Goal: Task Accomplishment & Management: Manage account settings

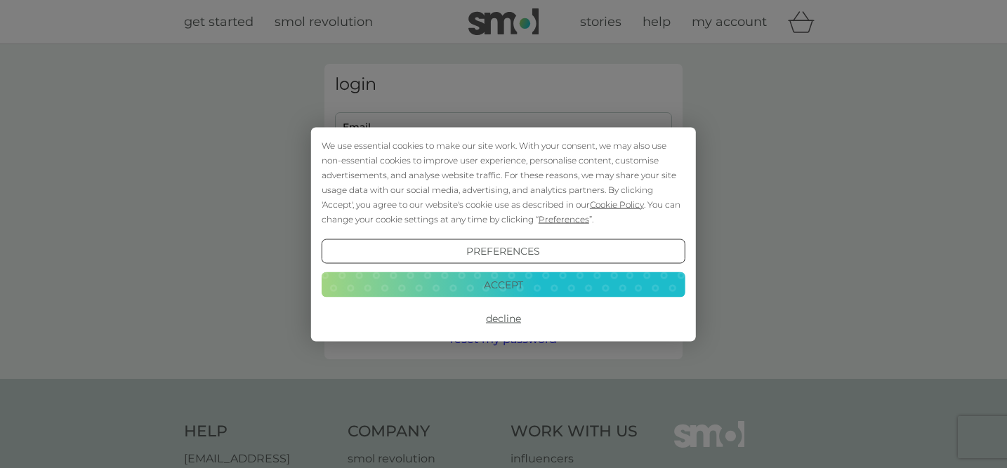
click at [456, 131] on div "We use essential cookies to make our site work. With your consent, we may also …" at bounding box center [503, 234] width 385 height 214
click at [501, 316] on button "Decline" at bounding box center [504, 318] width 364 height 25
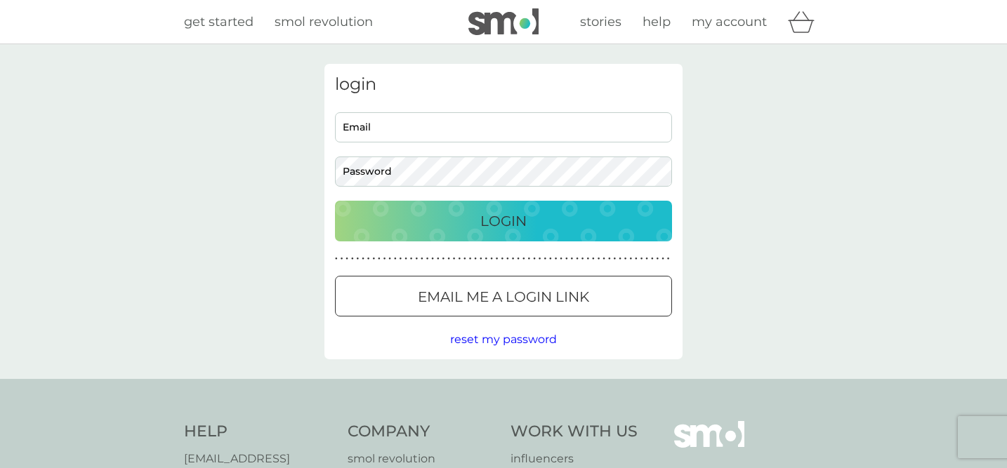
click at [497, 303] on div at bounding box center [503, 297] width 51 height 15
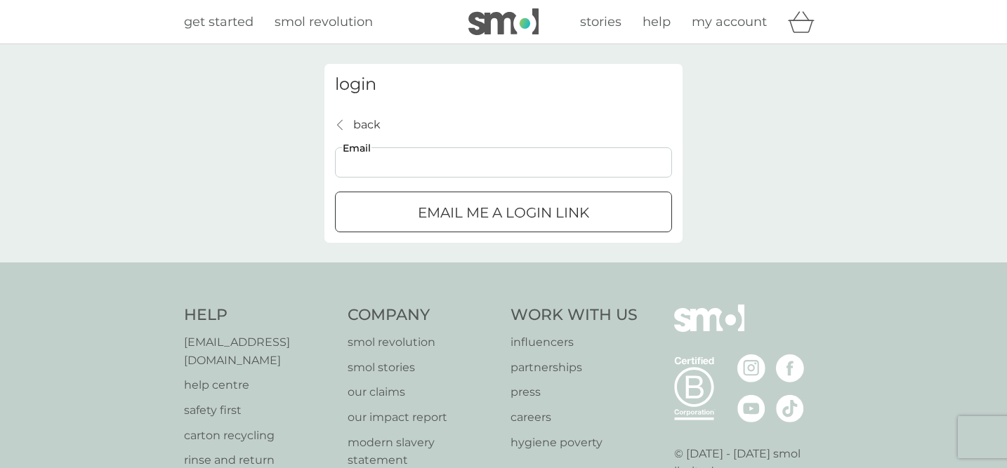
click at [401, 155] on input "Email" at bounding box center [503, 162] width 337 height 30
type input "[EMAIL_ADDRESS][DOMAIN_NAME]"
click at [606, 227] on button "Email me a login link" at bounding box center [503, 212] width 337 height 41
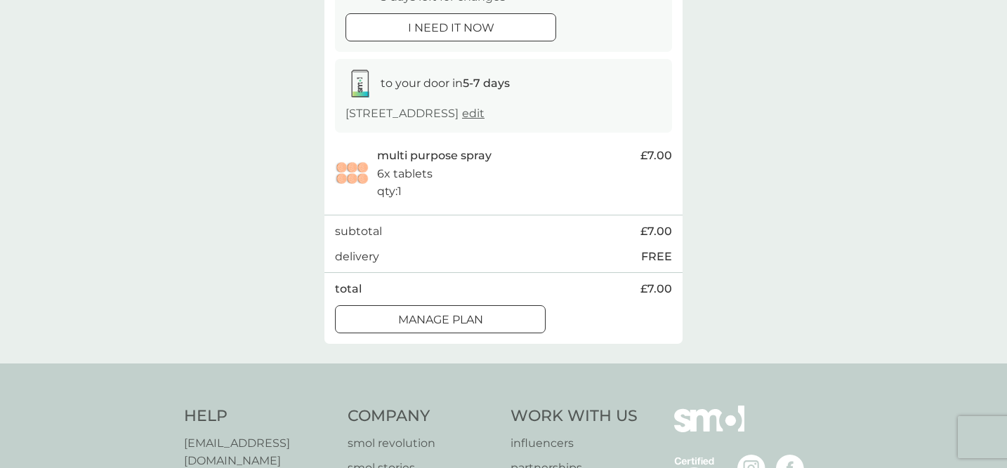
scroll to position [206, 0]
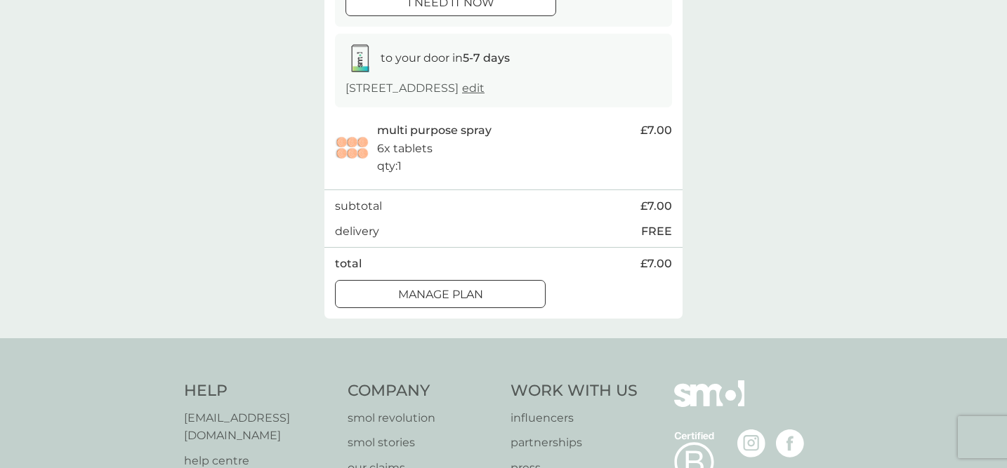
click at [467, 294] on p "Manage plan" at bounding box center [440, 295] width 85 height 18
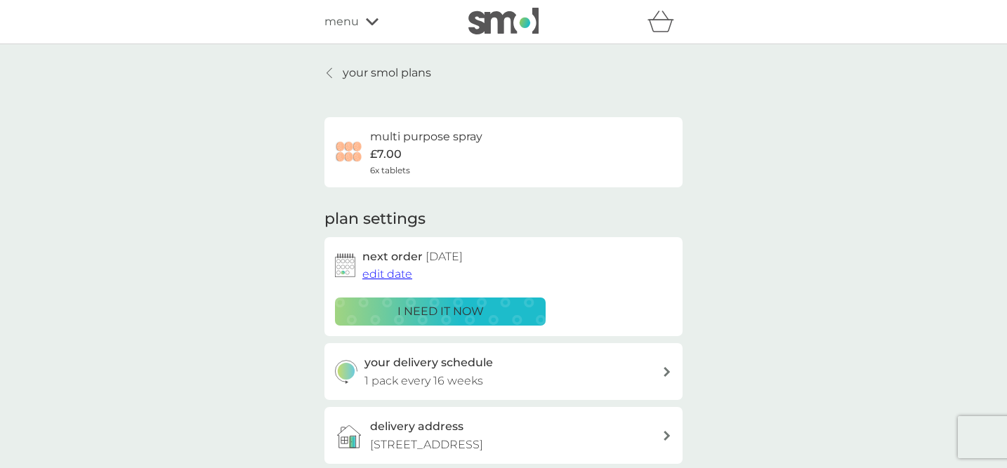
scroll to position [27, 0]
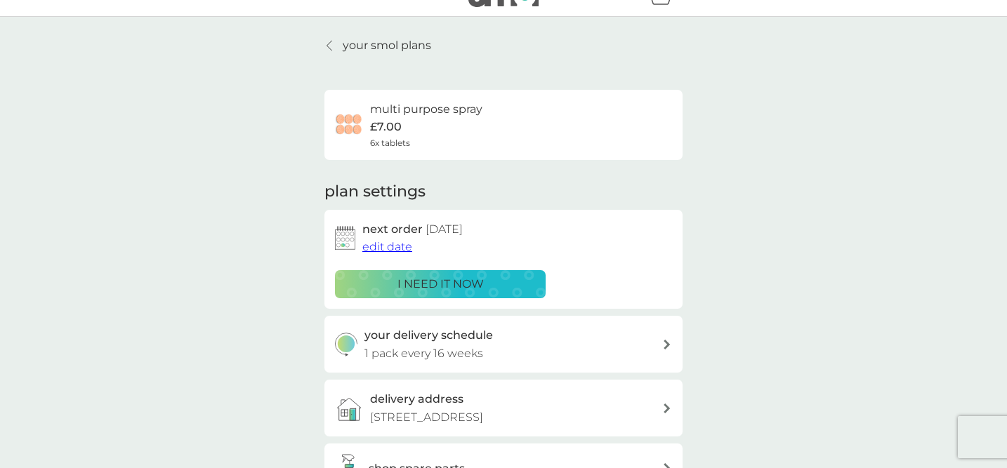
click at [400, 247] on span "edit date" at bounding box center [387, 246] width 50 height 13
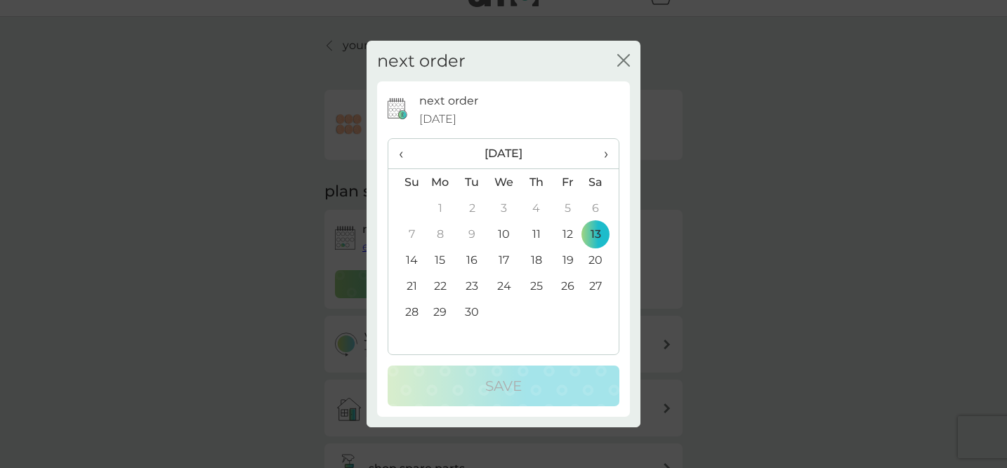
click at [607, 153] on span "›" at bounding box center [601, 153] width 14 height 29
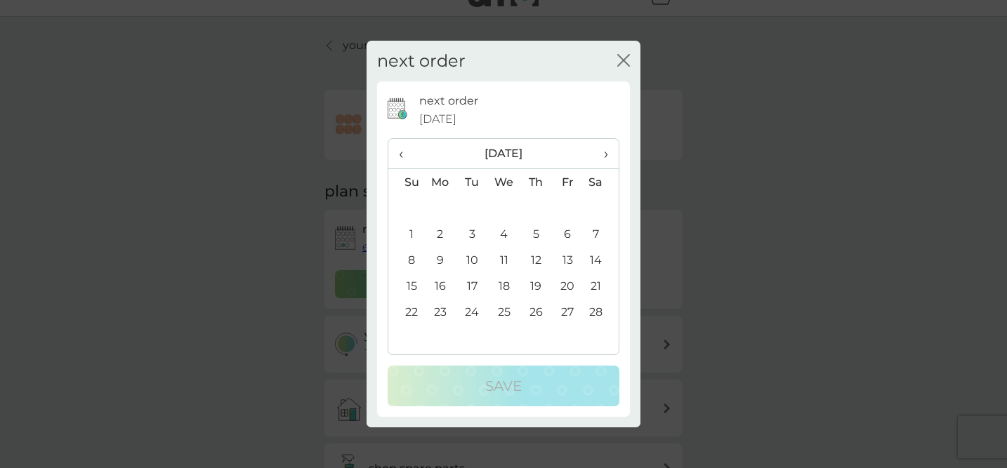
click at [607, 153] on span "›" at bounding box center [601, 153] width 14 height 29
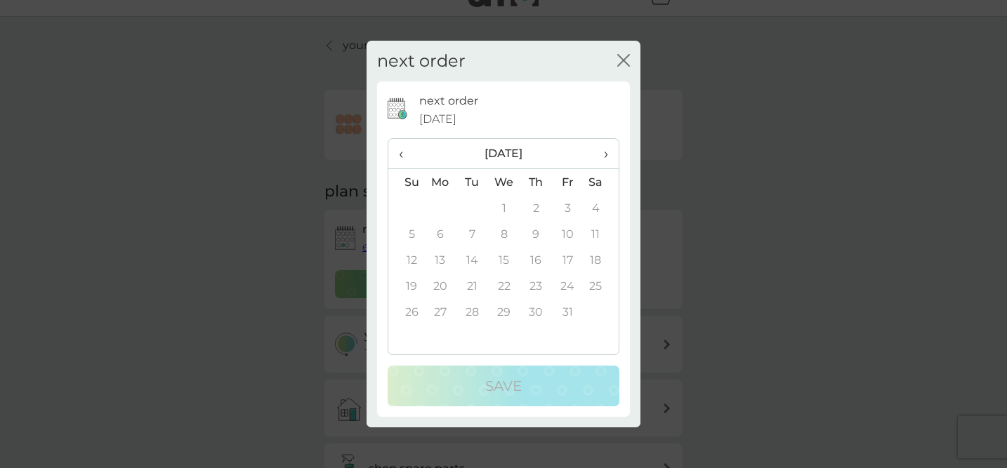
click at [607, 153] on span "›" at bounding box center [601, 153] width 14 height 29
click at [407, 152] on span "‹" at bounding box center [406, 153] width 15 height 29
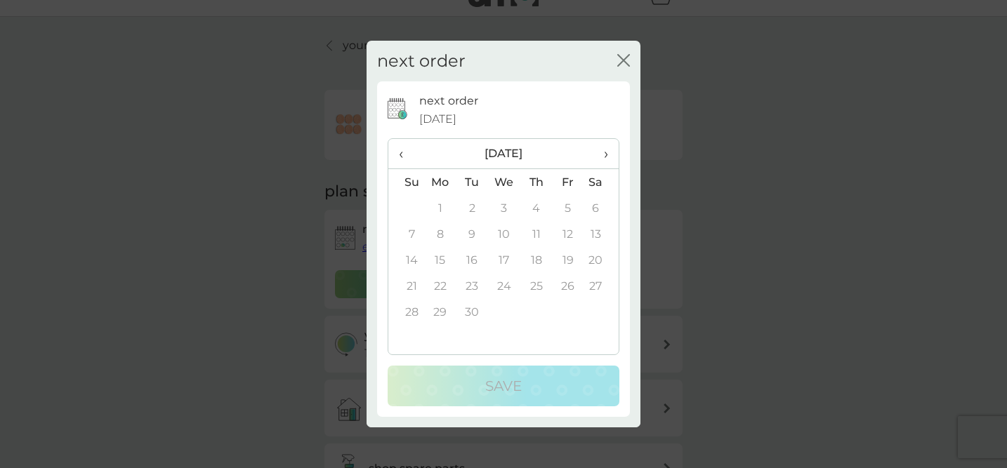
click at [407, 152] on span "‹" at bounding box center [406, 153] width 15 height 29
click at [603, 157] on span "›" at bounding box center [601, 153] width 14 height 29
click at [568, 208] on td "1" at bounding box center [568, 208] width 32 height 26
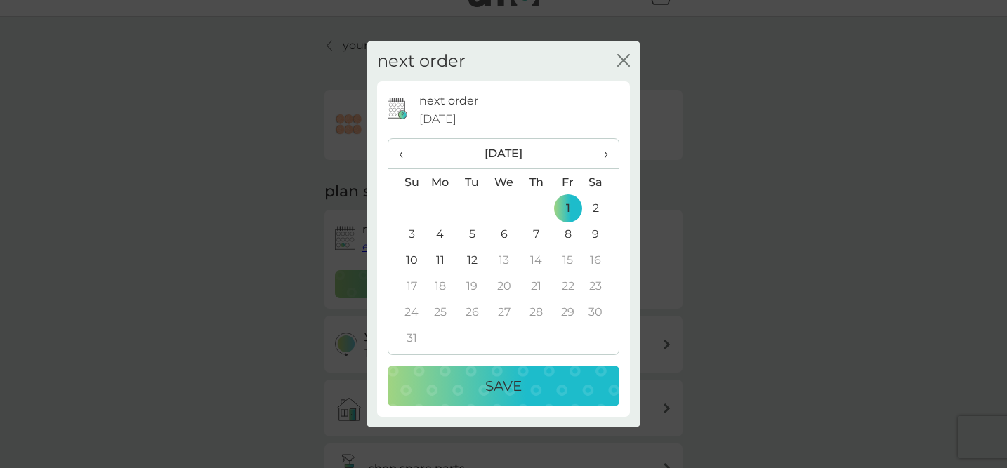
click at [498, 386] on p "Save" at bounding box center [503, 386] width 37 height 22
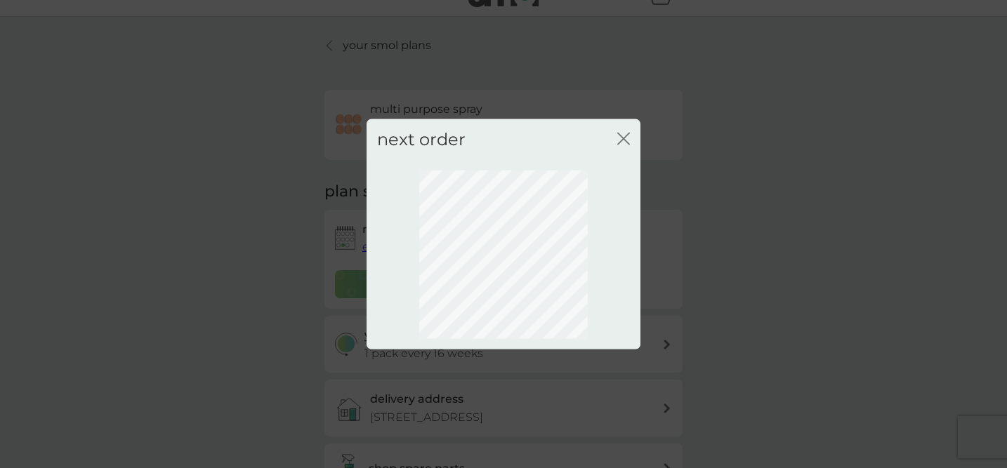
click at [624, 136] on icon "close" at bounding box center [623, 138] width 13 height 13
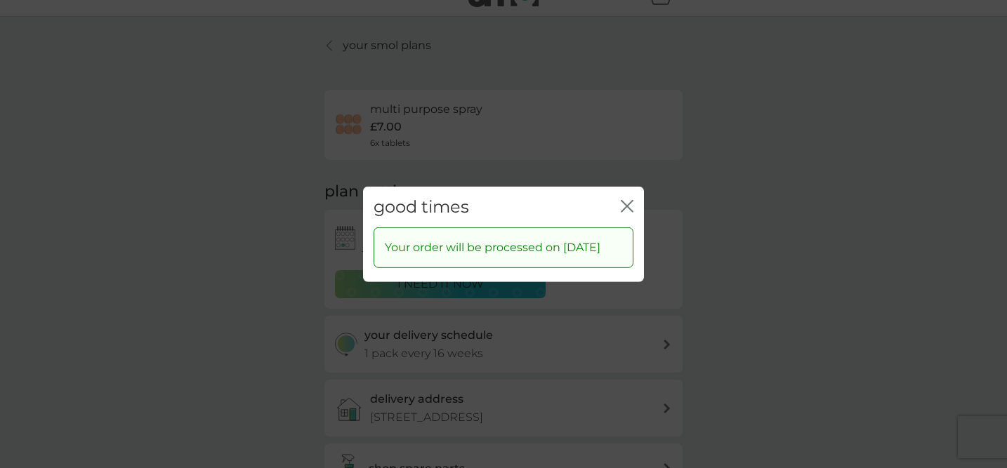
click at [625, 199] on icon "close" at bounding box center [627, 205] width 13 height 13
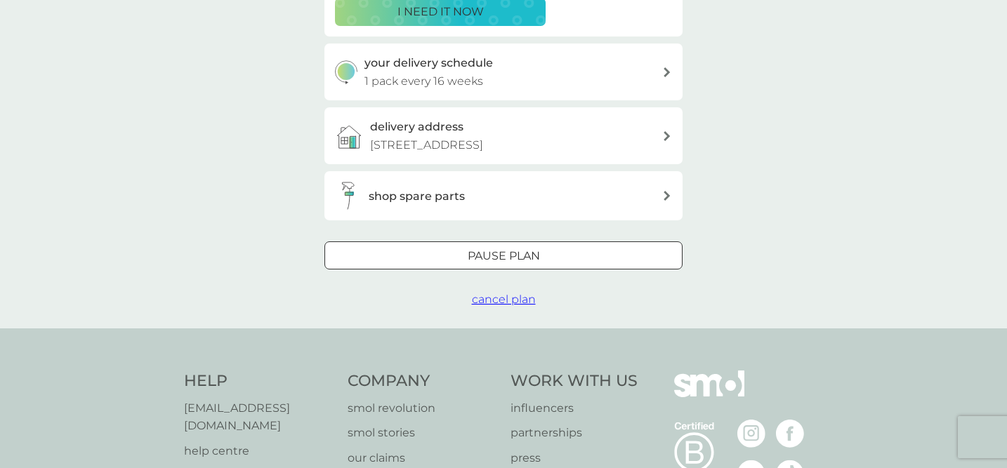
scroll to position [475, 0]
